Goal: Navigation & Orientation: Find specific page/section

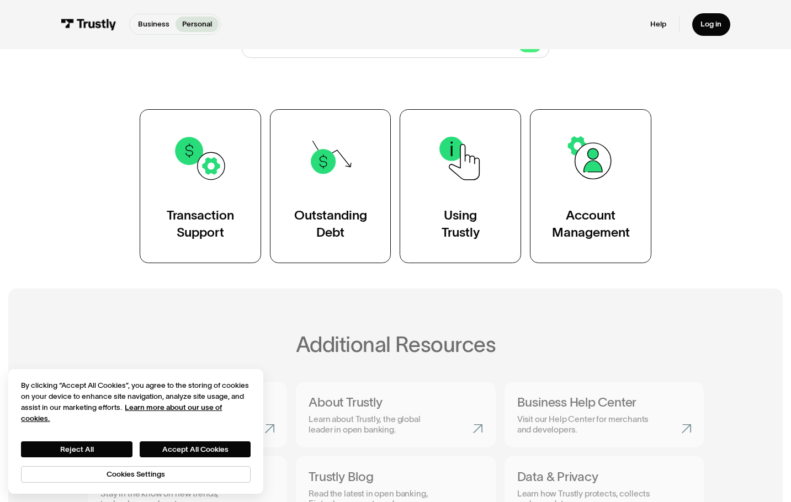
scroll to position [386, 0]
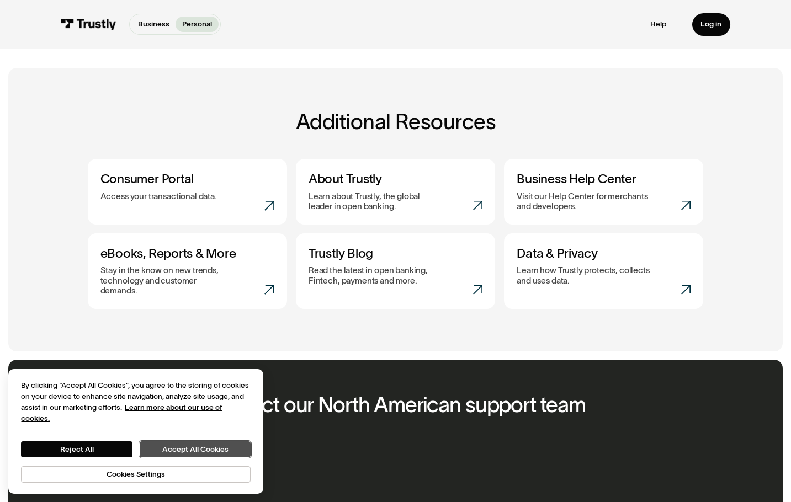
click at [182, 444] on button "Accept All Cookies" at bounding box center [195, 449] width 111 height 16
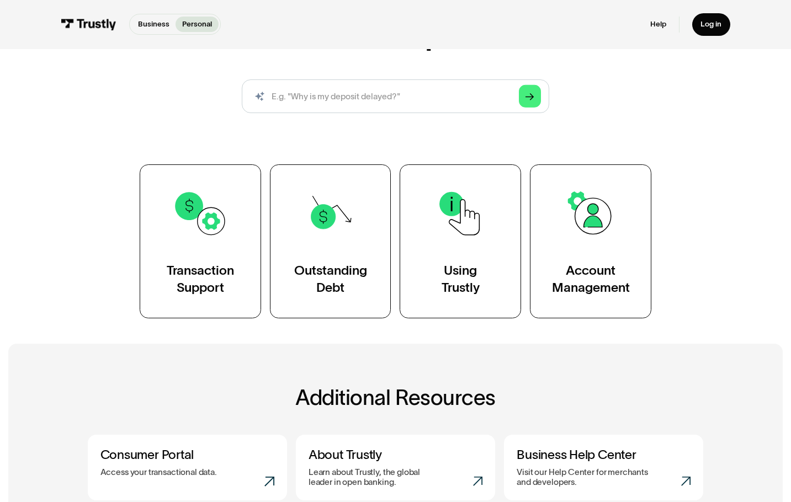
scroll to position [0, 0]
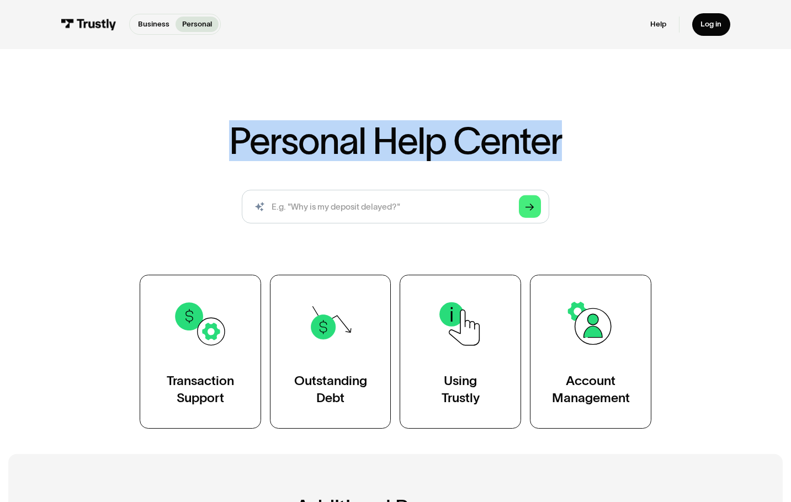
drag, startPoint x: 205, startPoint y: 137, endPoint x: 646, endPoint y: 137, distance: 440.9
click at [646, 137] on div "Personal Help Center AI-powered search ( 1 / 4 ) Type your question and our sma…" at bounding box center [396, 275] width 616 height 306
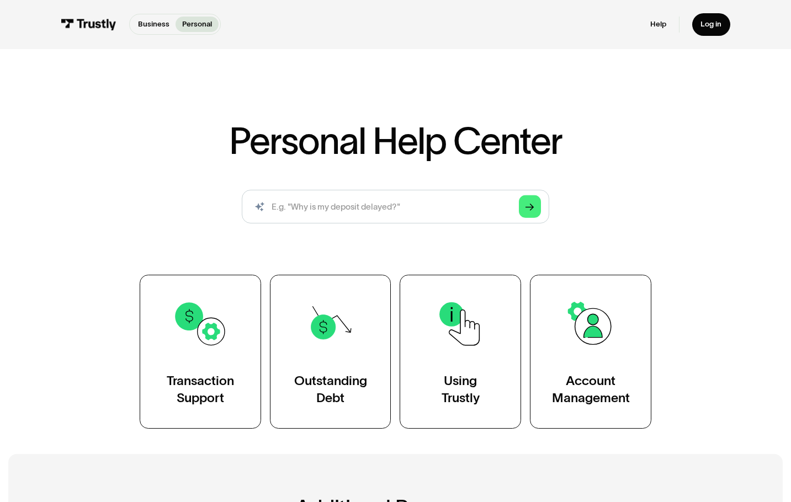
click at [647, 137] on div "Personal Help Center AI-powered search ( 1 / 4 ) Type your question and our sma…" at bounding box center [396, 275] width 616 height 306
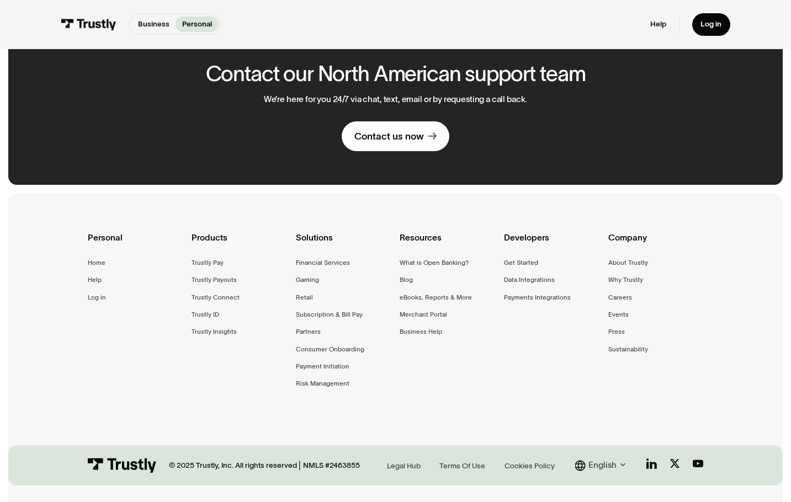
scroll to position [783, 0]
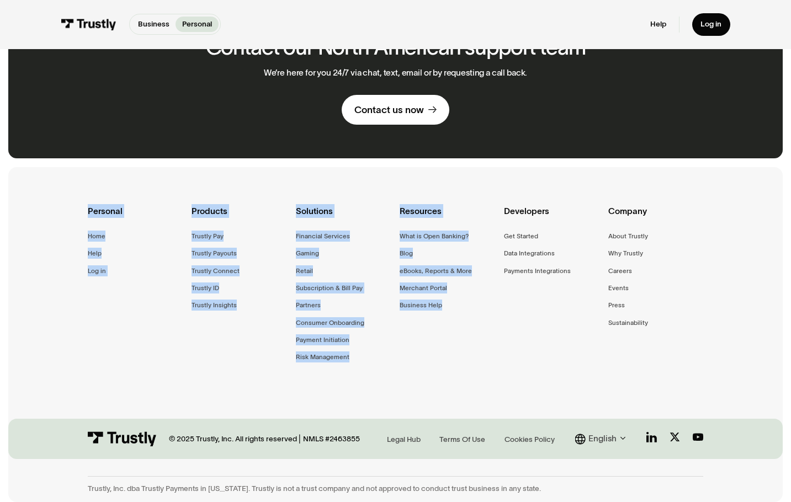
drag, startPoint x: 476, startPoint y: 355, endPoint x: 55, endPoint y: 183, distance: 455.1
click at [55, 185] on div "Personal Home Help Log in Products Trustly Pay Trustly Payouts Trustly Connect …" at bounding box center [395, 297] width 774 height 260
click at [60, 178] on div "Personal Home Help Log in Products Trustly Pay Trustly Payouts Trustly Connect …" at bounding box center [395, 297] width 774 height 260
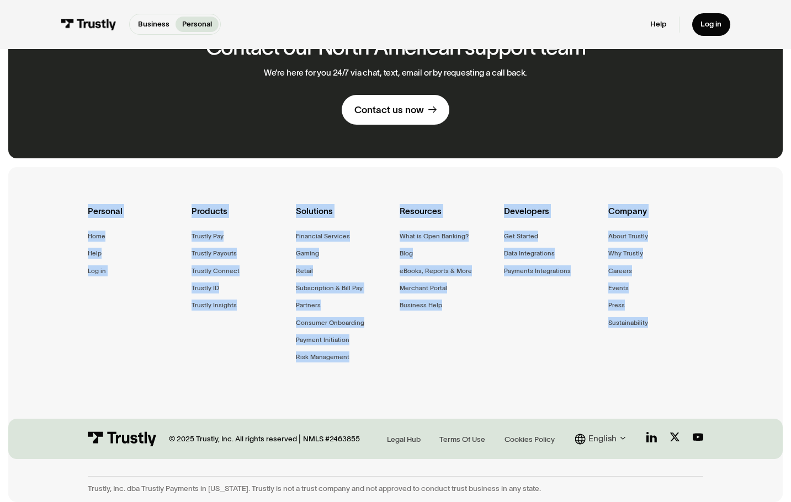
drag, startPoint x: 60, startPoint y: 180, endPoint x: 707, endPoint y: 332, distance: 665.3
click at [707, 332] on div "Personal Home Help Log in Products Trustly Pay Trustly Payouts Trustly Connect …" at bounding box center [395, 297] width 774 height 260
click at [704, 326] on div "Company About Trustly Why Trustly Careers Events Press Sustainability" at bounding box center [655, 269] width 95 height 130
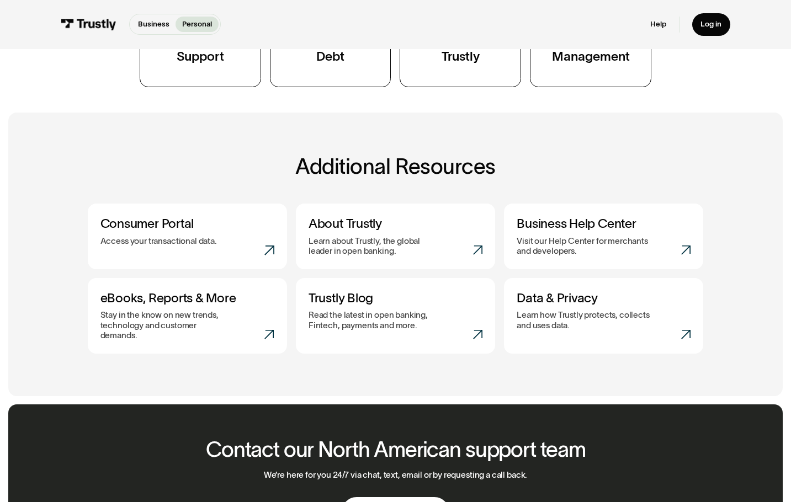
scroll to position [0, 0]
